Goal: Task Accomplishment & Management: Use online tool/utility

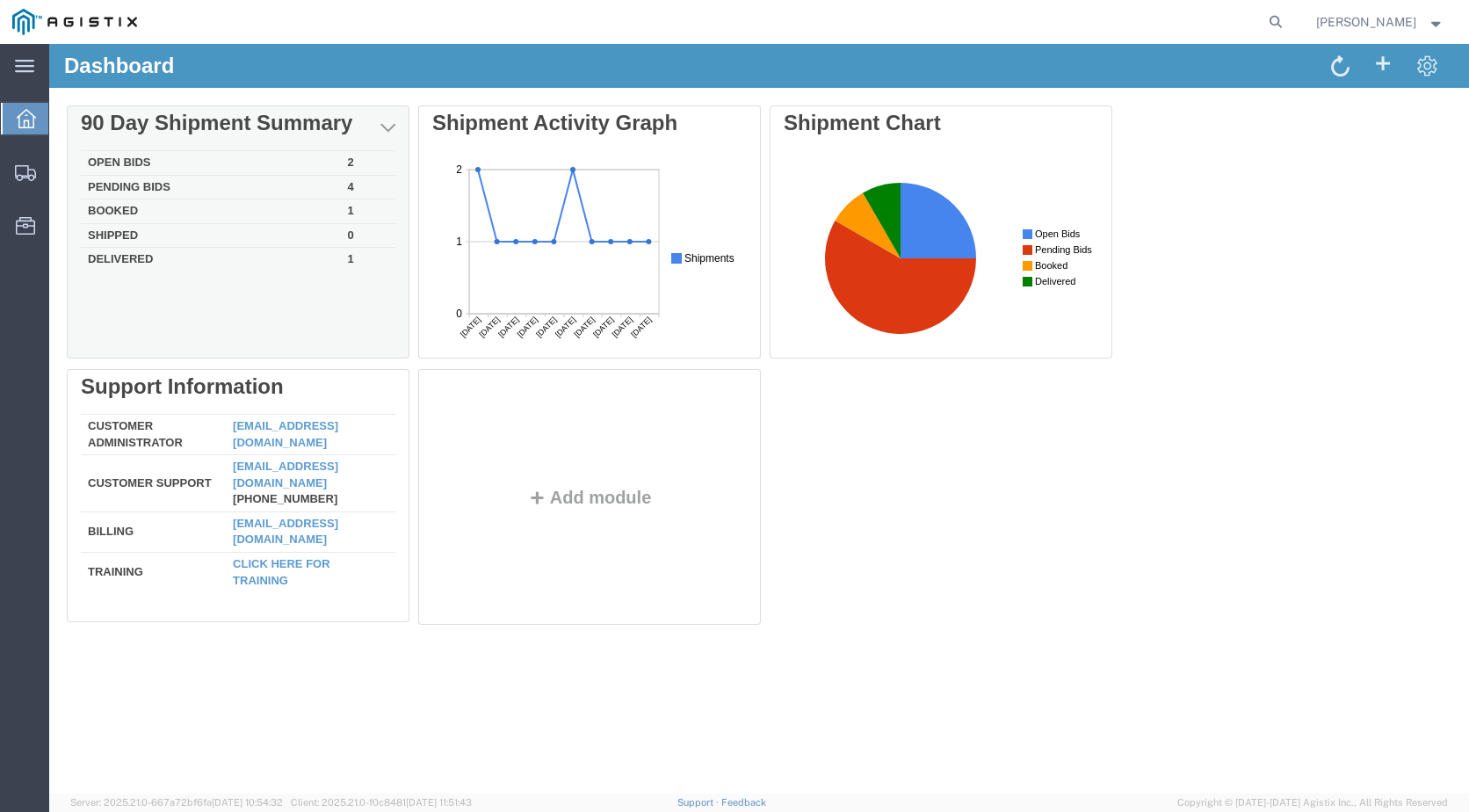
click at [99, 158] on td "Open Bids" at bounding box center [211, 163] width 260 height 25
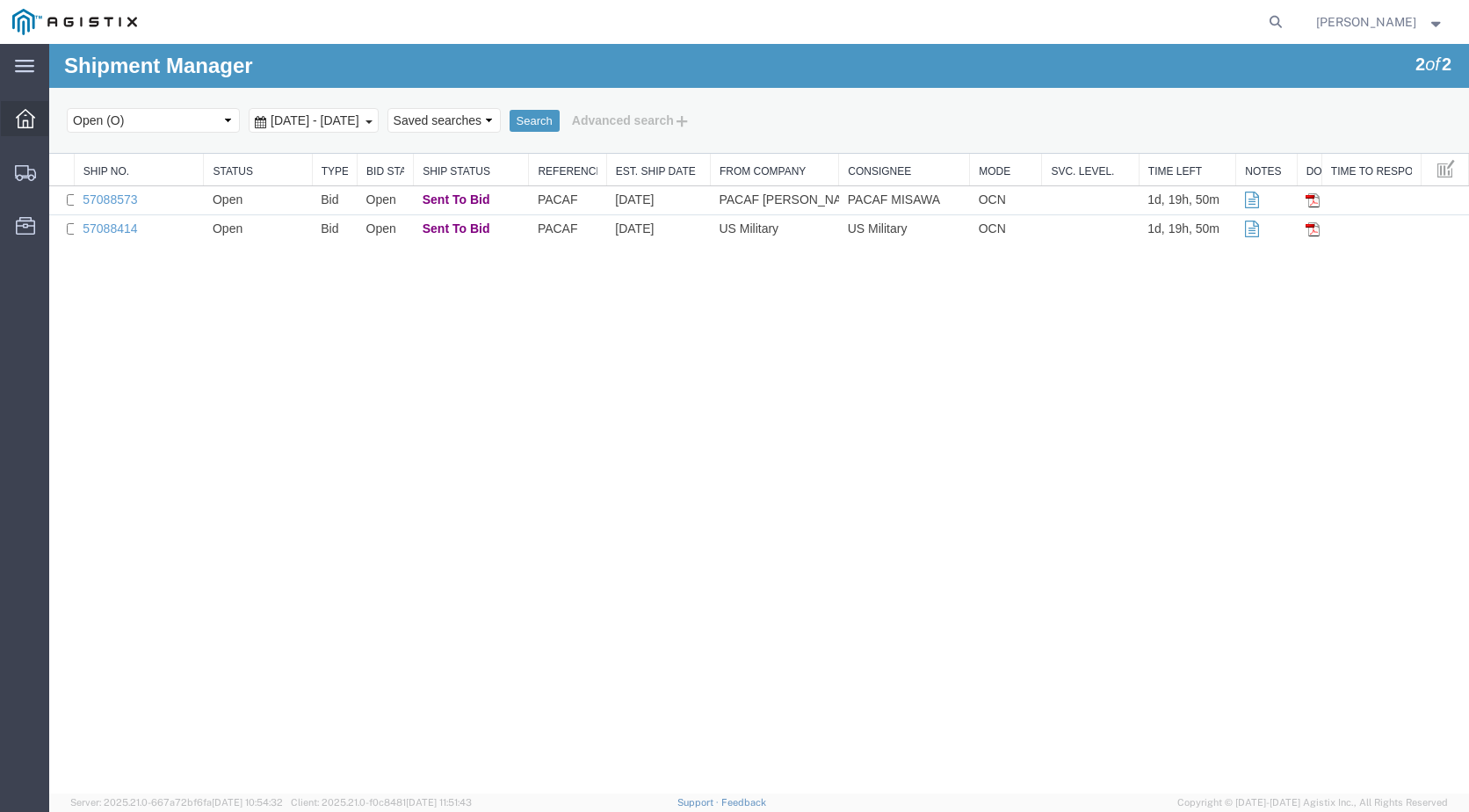
click at [33, 108] on div at bounding box center [25, 119] width 49 height 35
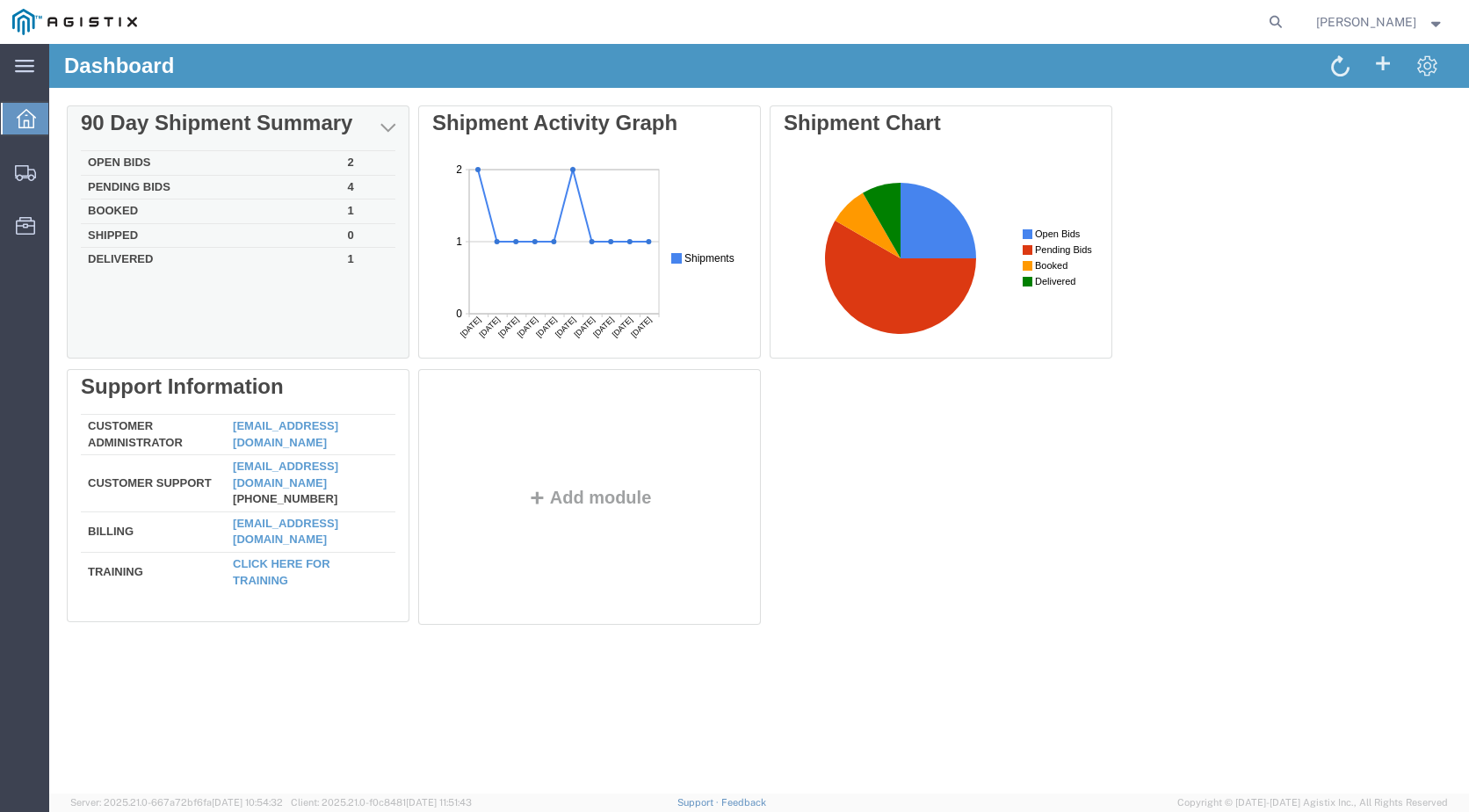
click at [128, 206] on td "Booked" at bounding box center [211, 212] width 260 height 25
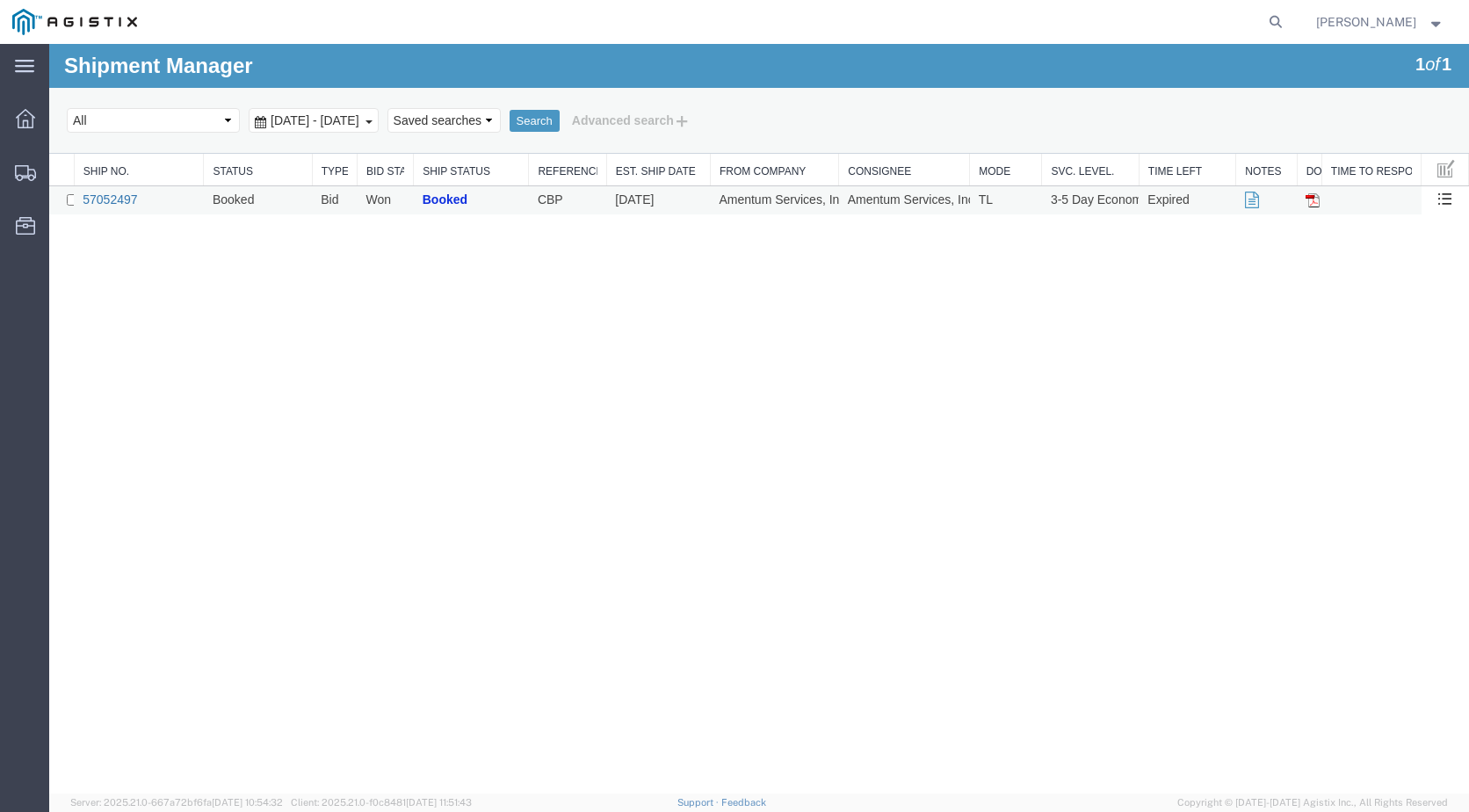
click at [120, 203] on link "57052497" at bounding box center [109, 199] width 54 height 14
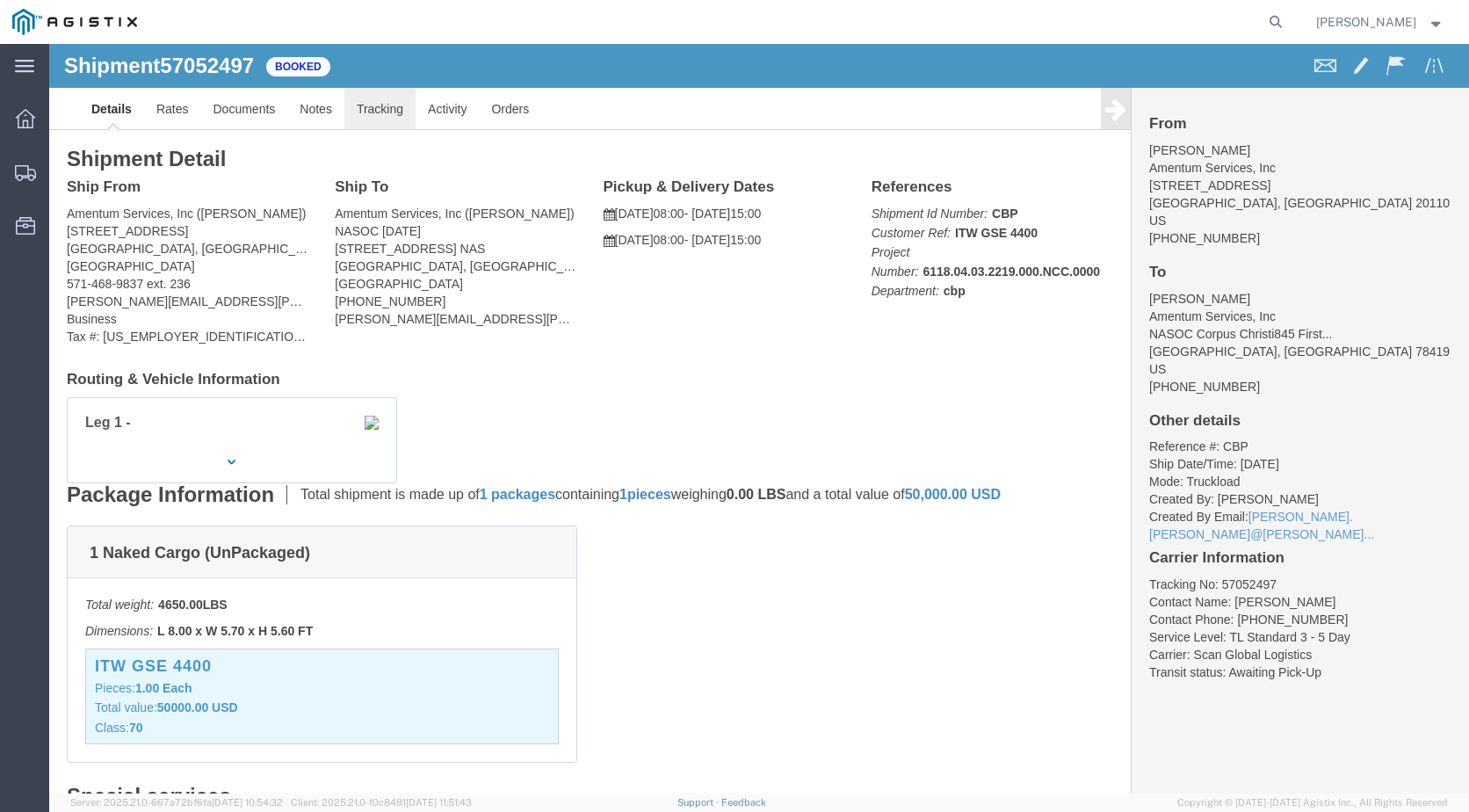
click link "Tracking"
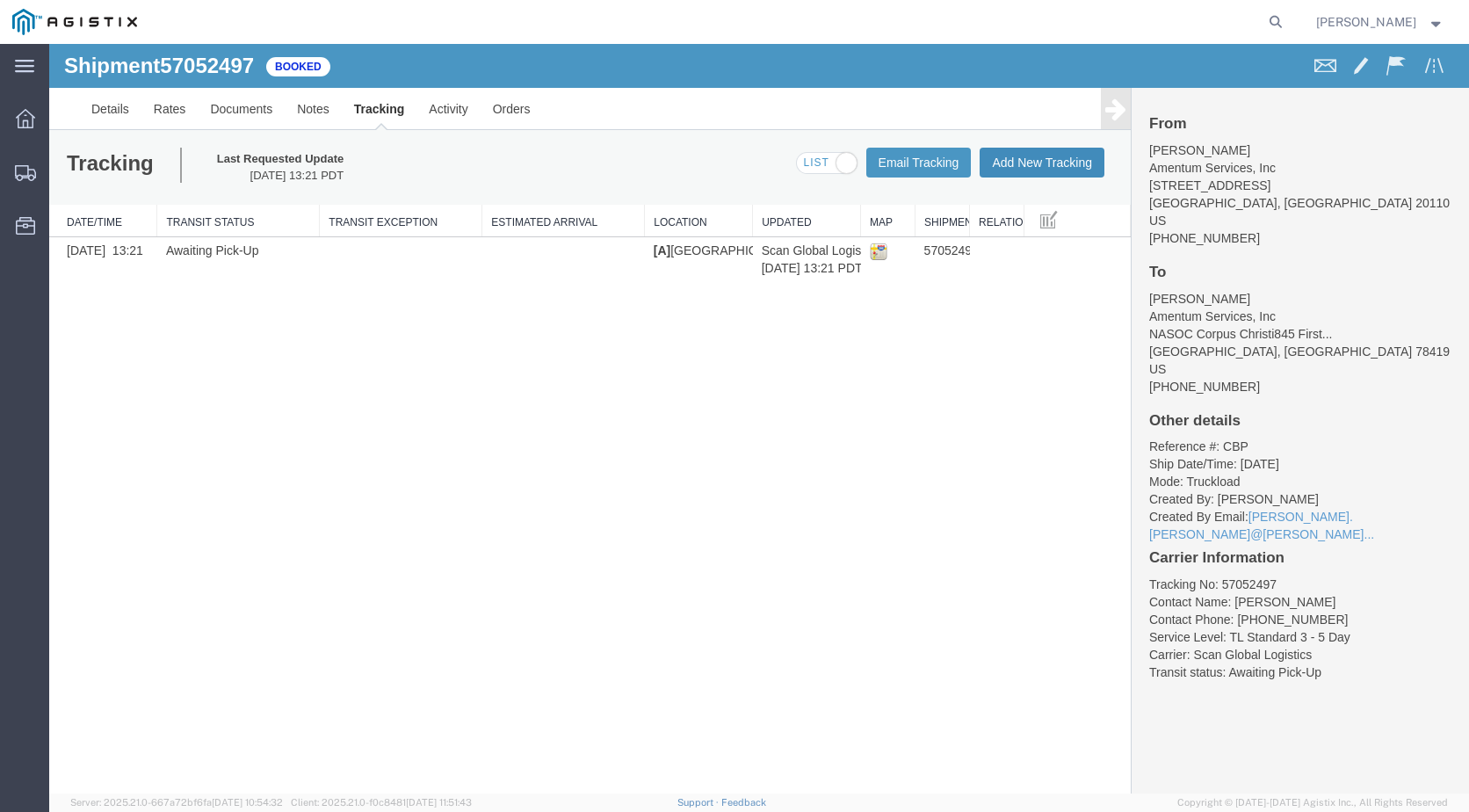
click at [1022, 171] on button "Add New Tracking" at bounding box center [1042, 162] width 125 height 29
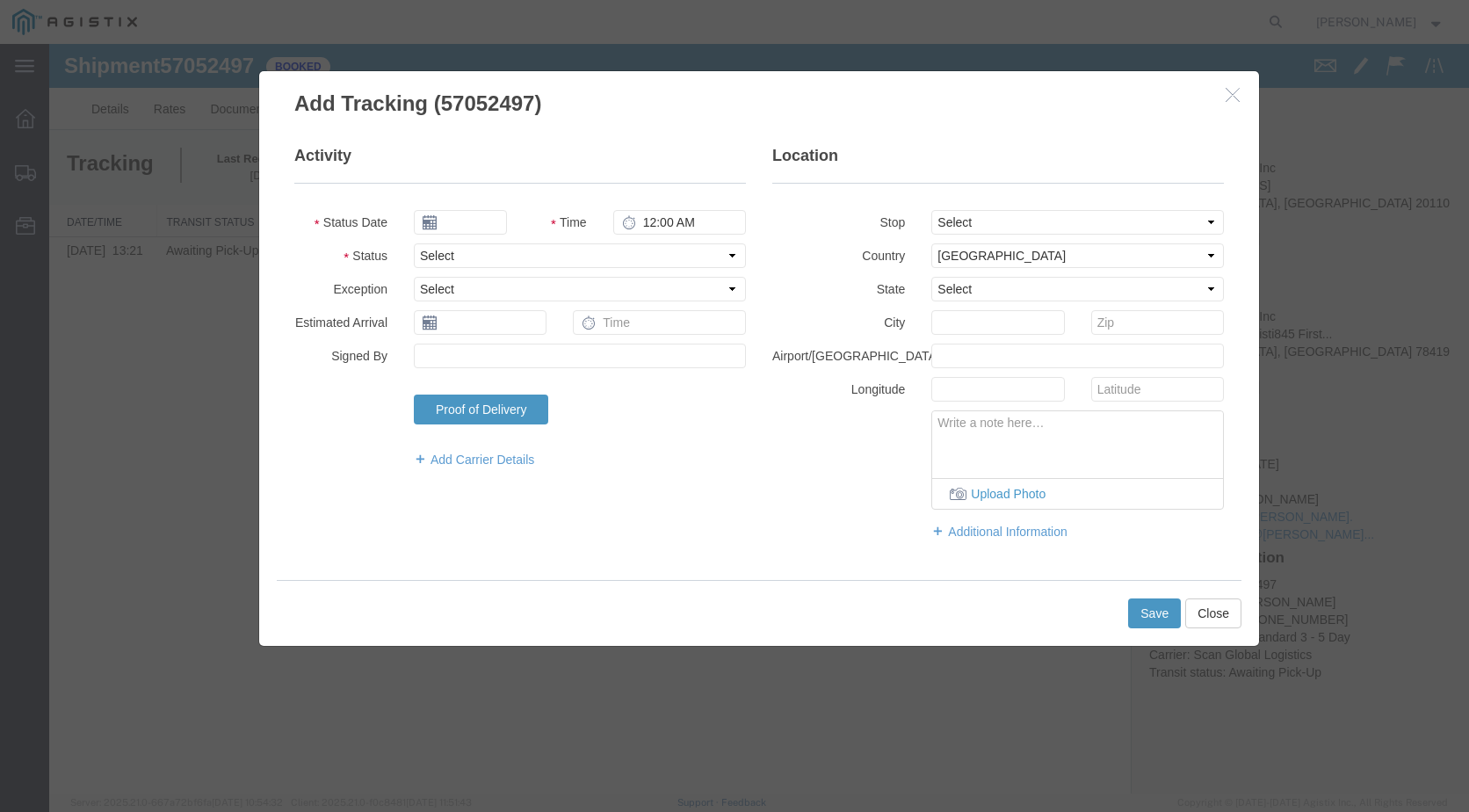
type input "[DATE]"
type input "4:00 PM"
click at [474, 259] on select "Select Arrival Notice Available Arrival Notice Imported Arrive at Delivery Loca…" at bounding box center [580, 256] width 332 height 25
select select "ARVPULOC"
click at [414, 244] on select "Select Arrival Notice Available Arrival Notice Imported Arrive at Delivery Loca…" at bounding box center [580, 256] width 332 height 25
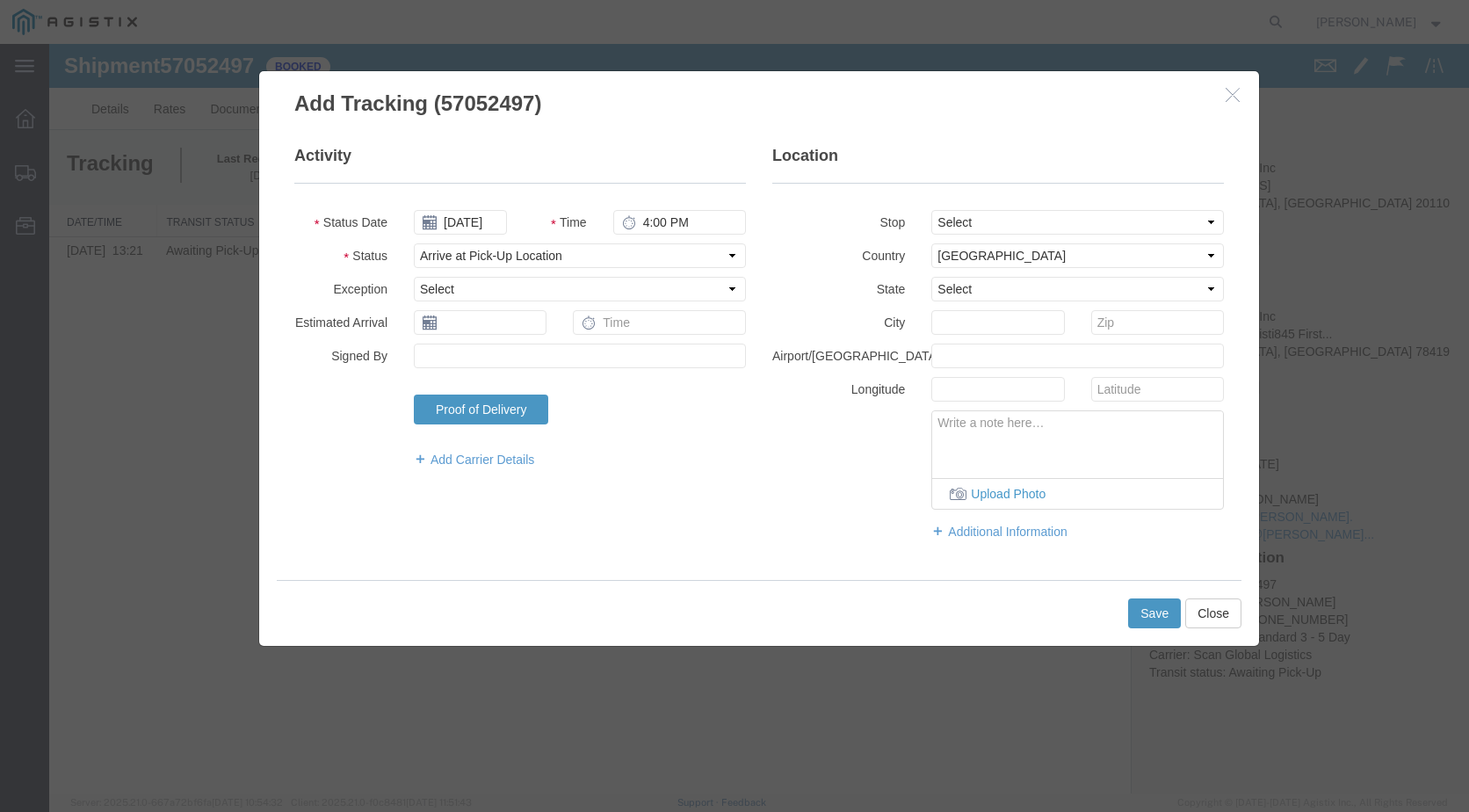
click at [507, 308] on fieldset "Activity Status Date [DATE] Time 4:00 PM Status Select Arrival Notice Available…" at bounding box center [520, 315] width 452 height 341
click at [532, 324] on input "text" at bounding box center [480, 322] width 132 height 25
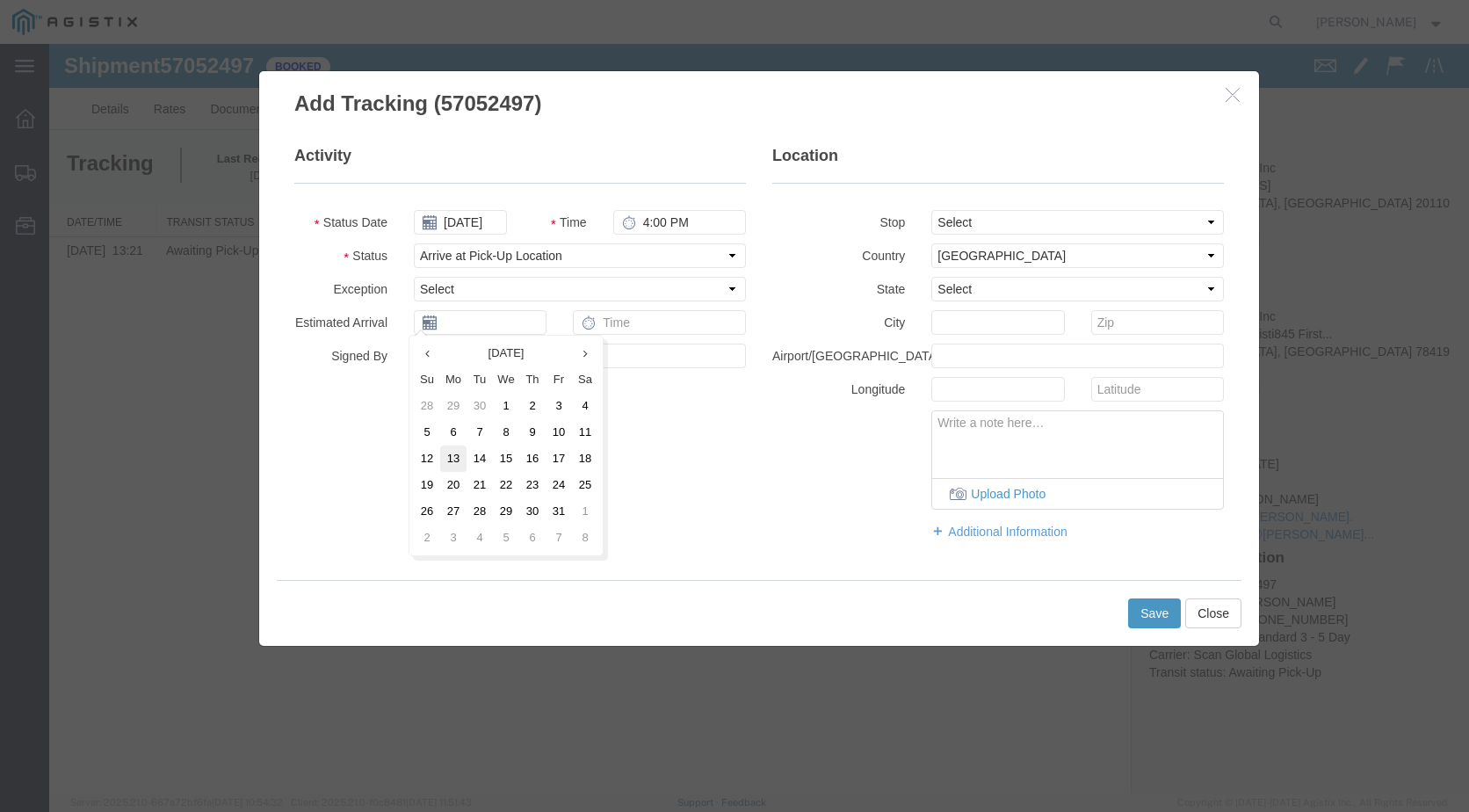
click at [448, 453] on td "13" at bounding box center [453, 458] width 27 height 27
type input "[DATE]"
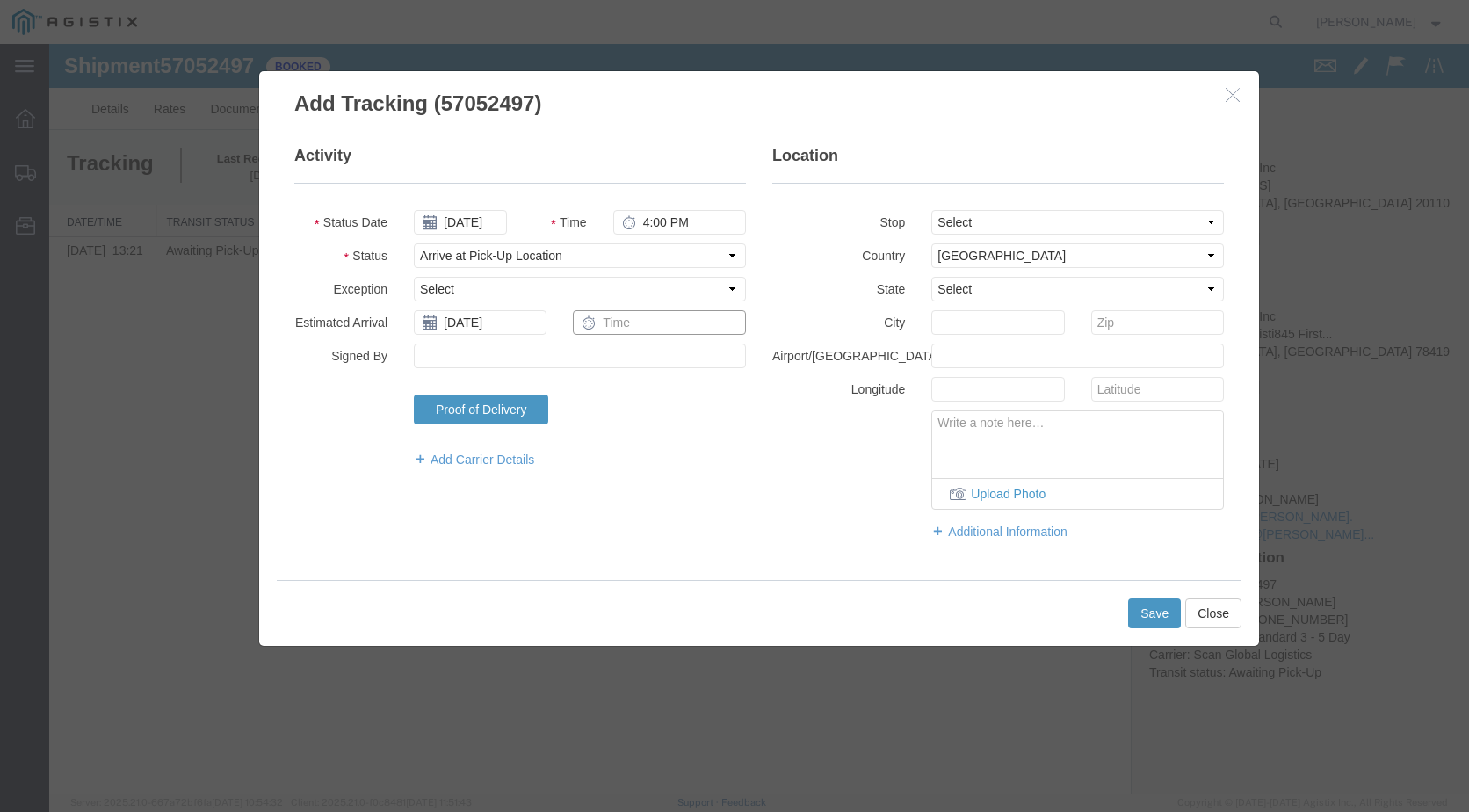
click at [634, 331] on input "text" at bounding box center [660, 322] width 173 height 25
type input "1:30 PM"
click at [648, 223] on input "4:00 PM" at bounding box center [680, 222] width 132 height 25
type input "2:00 PM"
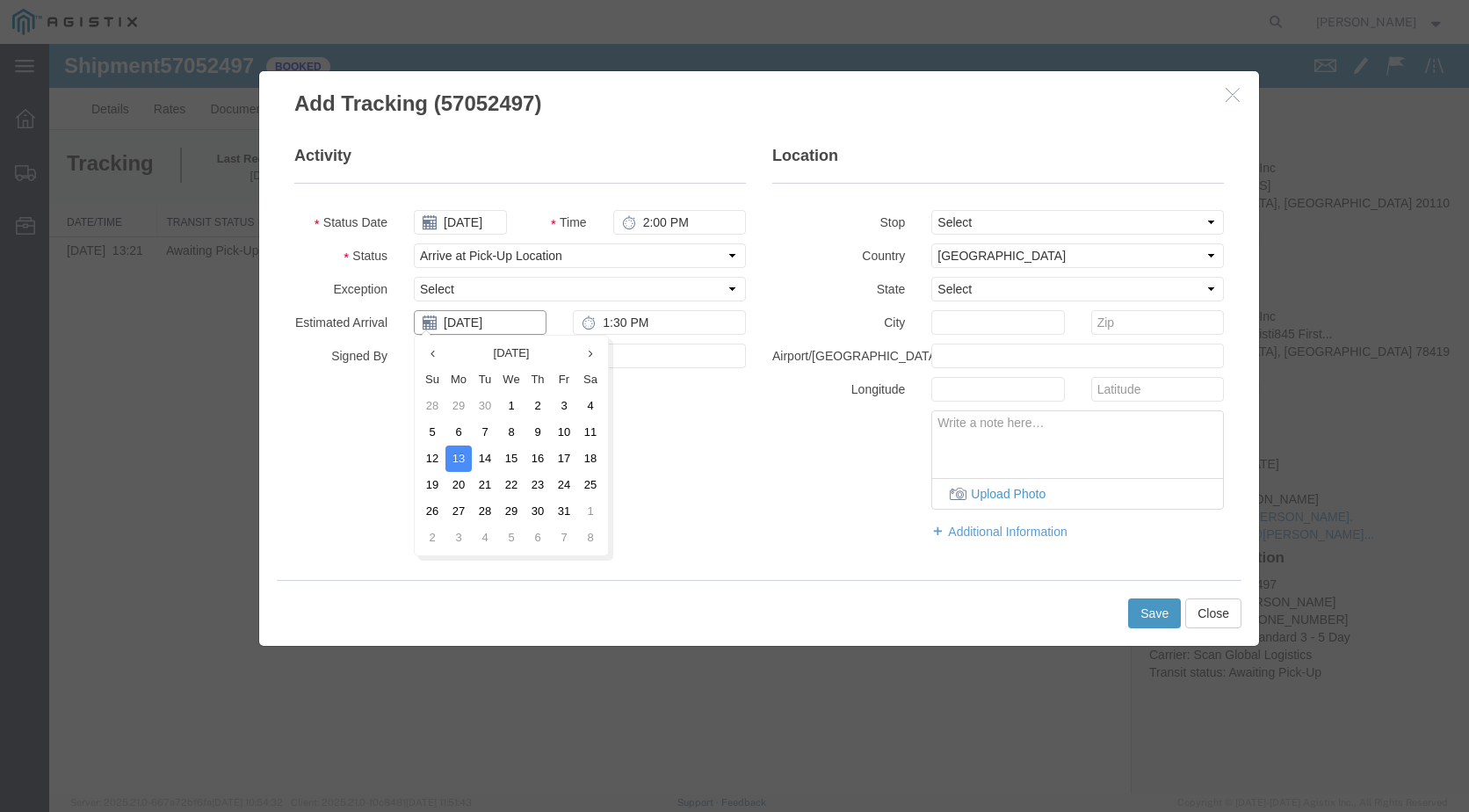
click at [477, 322] on input "[DATE]" at bounding box center [480, 322] width 132 height 25
click at [509, 456] on td "15" at bounding box center [511, 458] width 27 height 27
type input "[DATE]"
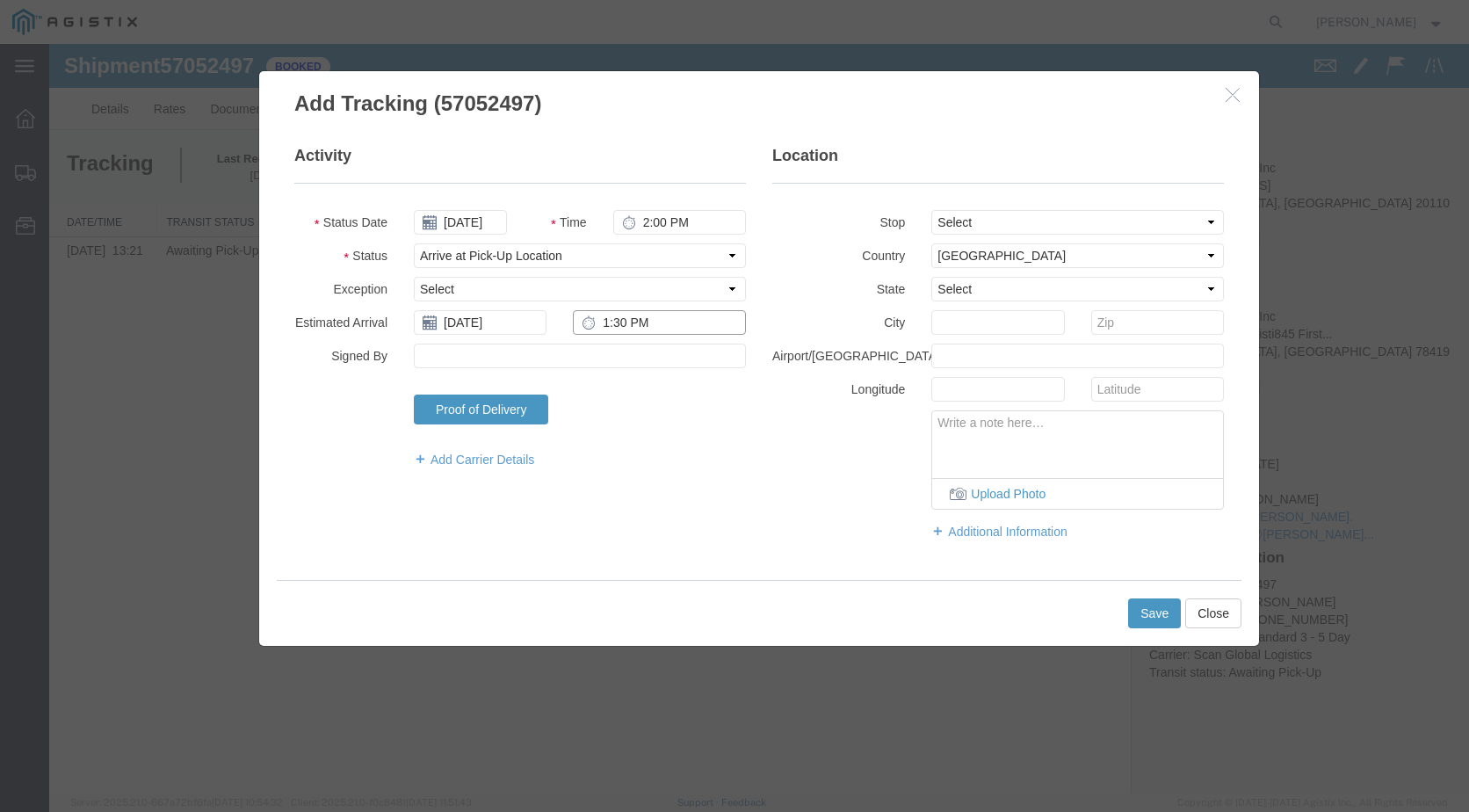
drag, startPoint x: 627, startPoint y: 320, endPoint x: 595, endPoint y: 324, distance: 32.2
click at [595, 324] on div "1:30 PM" at bounding box center [660, 322] width 173 height 25
click at [628, 323] on input "1:30 PM" at bounding box center [660, 322] width 173 height 25
type input "3:00 PM"
click at [705, 379] on fieldset "Activity Status Date [DATE] Time 2:00 PM Status Select Arrival Notice Available…" at bounding box center [520, 315] width 452 height 341
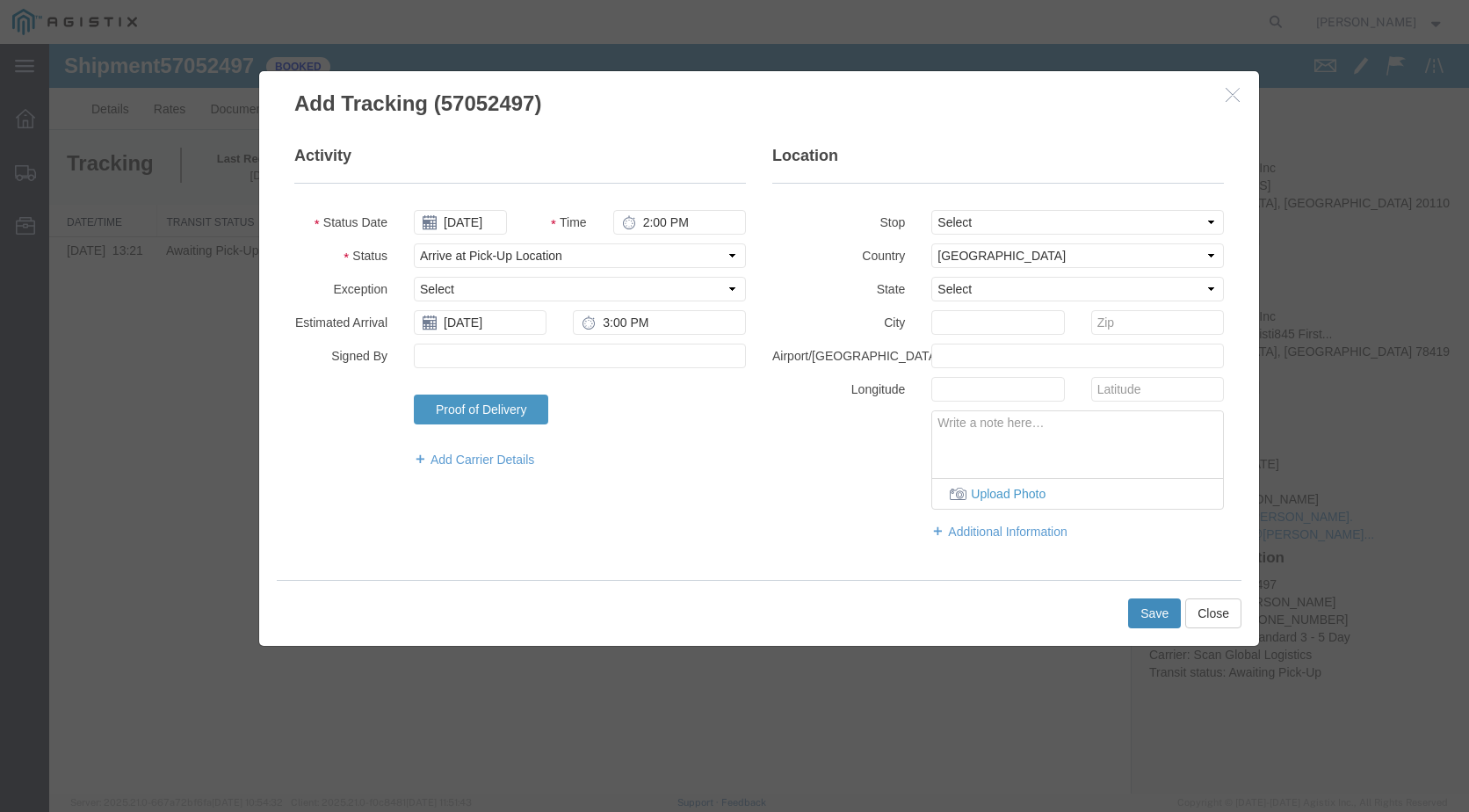
drag, startPoint x: 1159, startPoint y: 624, endPoint x: 753, endPoint y: 382, distance: 472.7
click at [756, 406] on div "Add Tracking (57052497) Activity Status Date [DATE] Time 2:00 PM Status Select …" at bounding box center [759, 358] width 1002 height 577
click at [1147, 623] on button "Save" at bounding box center [1154, 613] width 52 height 29
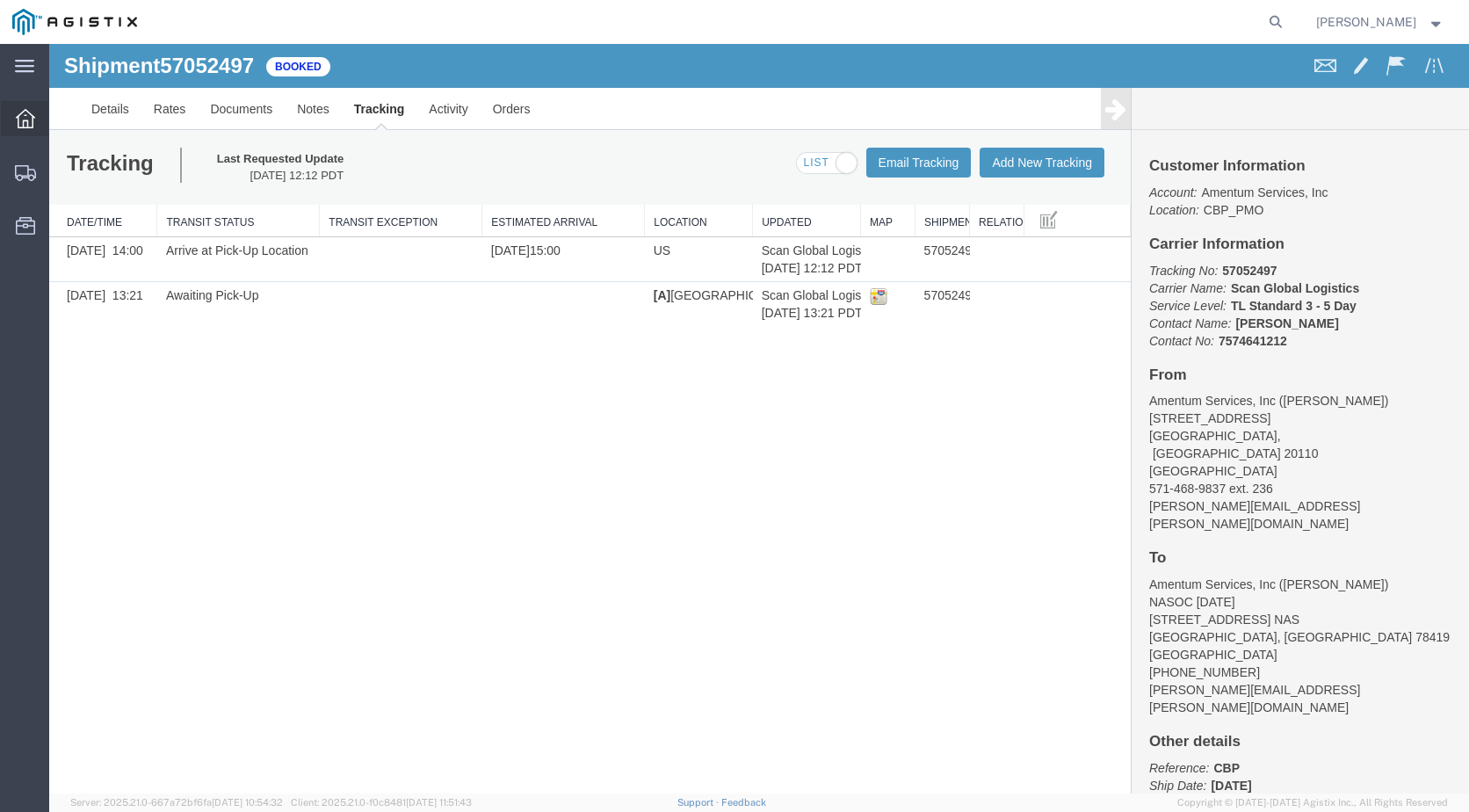
click at [34, 109] on icon at bounding box center [25, 118] width 19 height 19
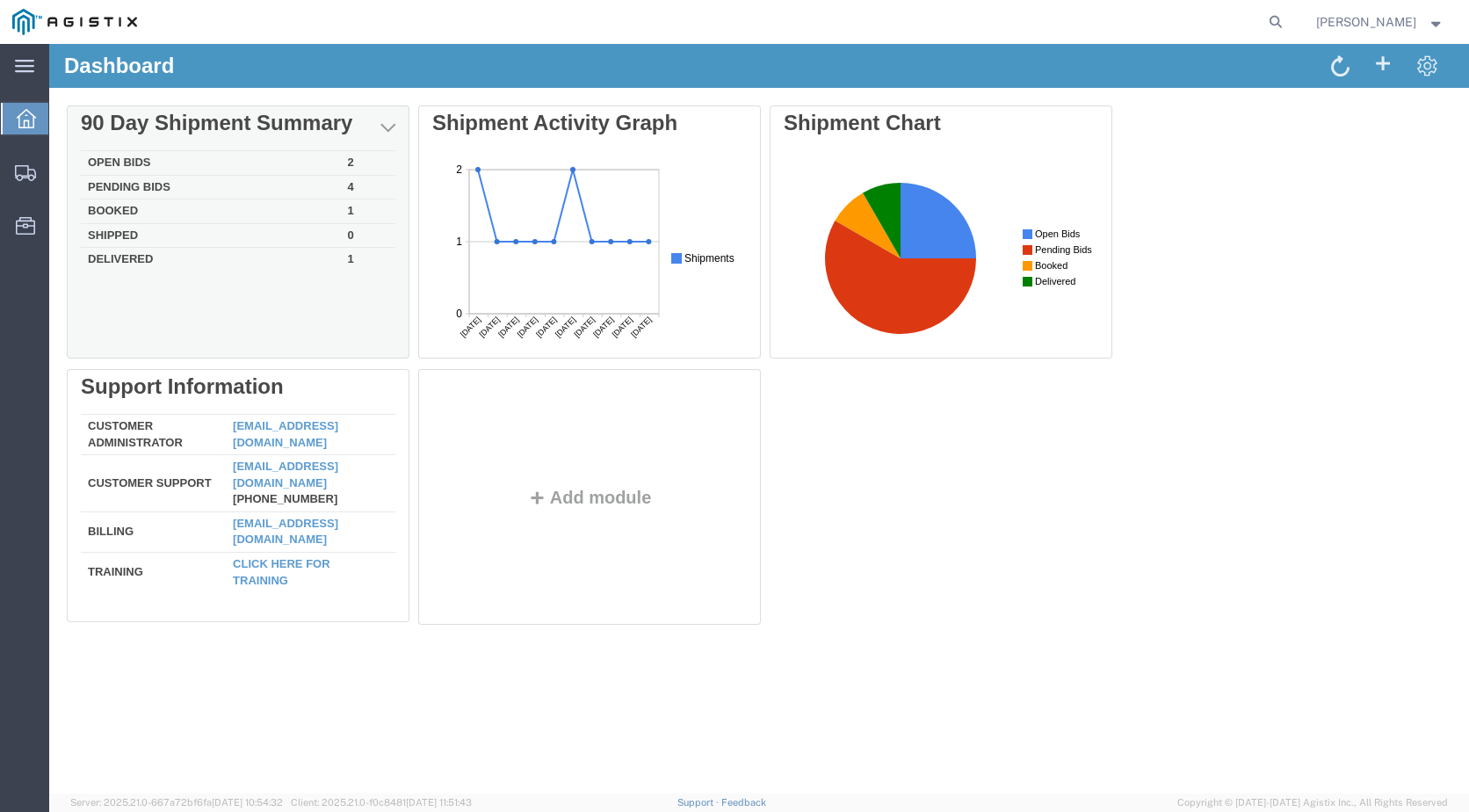
click at [158, 179] on td "Pending Bids" at bounding box center [211, 187] width 260 height 25
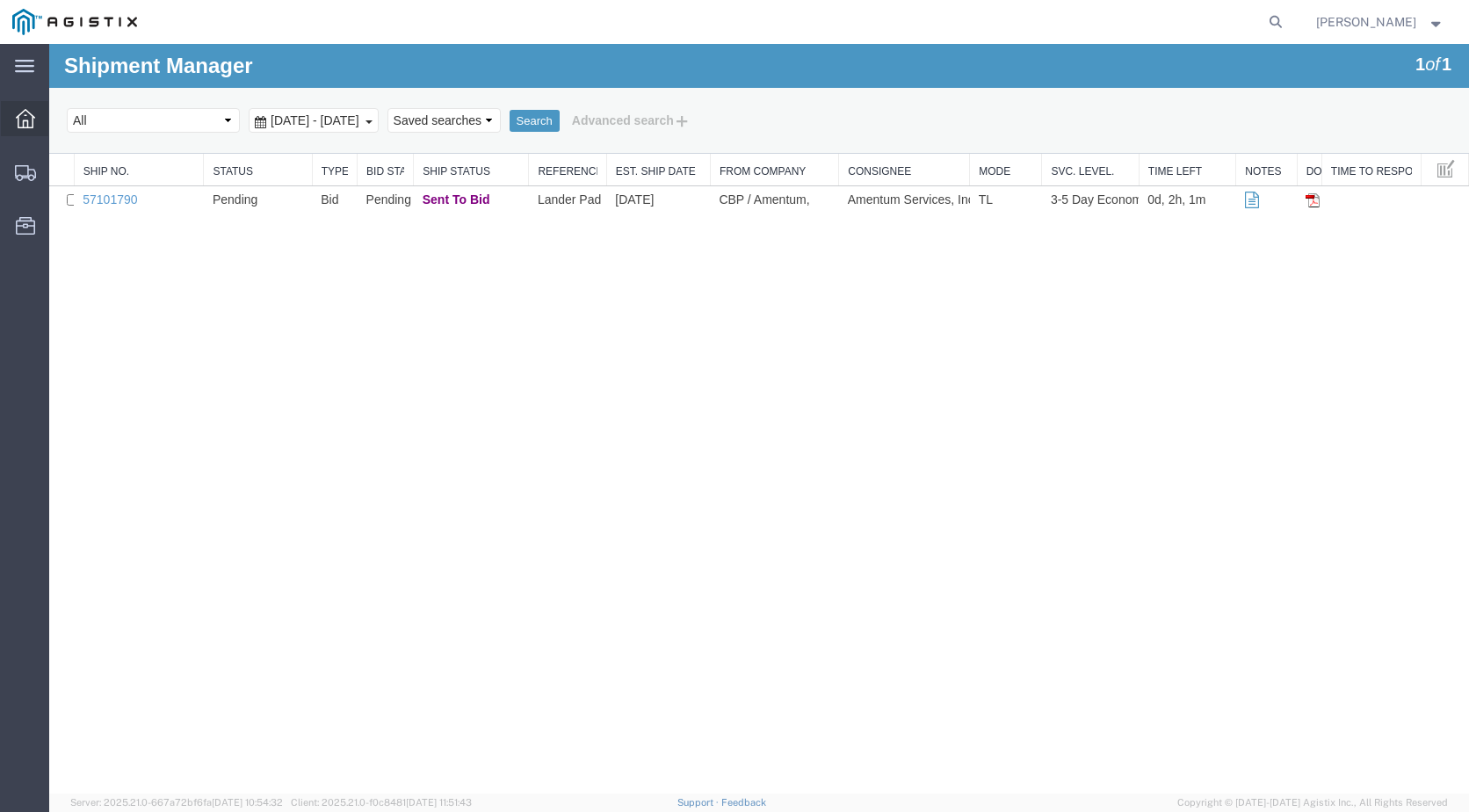
click at [27, 124] on icon at bounding box center [25, 118] width 19 height 19
